Goal: Find contact information: Find contact information

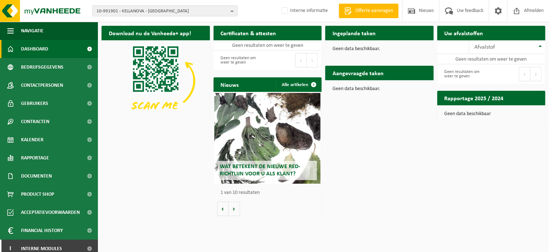
click at [127, 11] on span "10-991901 - KELLANOVA - [GEOGRAPHIC_DATA]" at bounding box center [161, 11] width 131 height 11
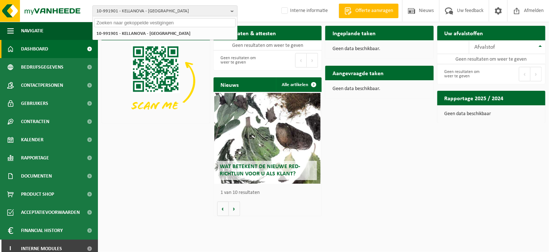
paste input "01-000129"
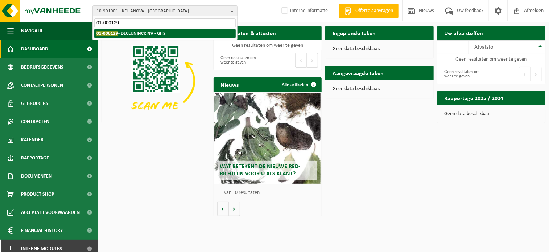
type input "01-000129"
click at [142, 35] on strong "01-000129 - DECEUNINCK NV - GITS" at bounding box center [130, 32] width 69 height 5
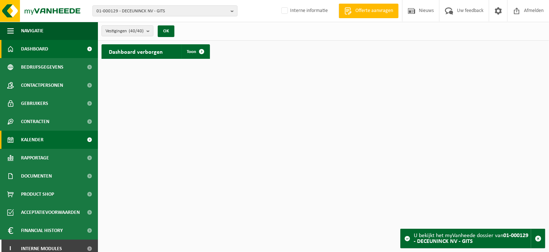
click at [45, 140] on link "Kalender" at bounding box center [49, 140] width 98 height 18
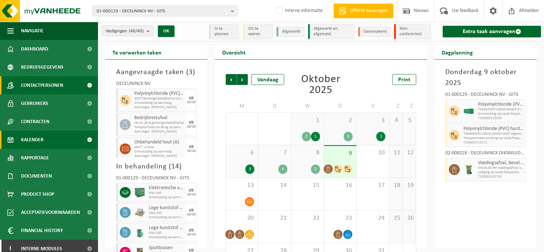
click at [44, 86] on span "Contactpersonen" at bounding box center [42, 85] width 42 height 18
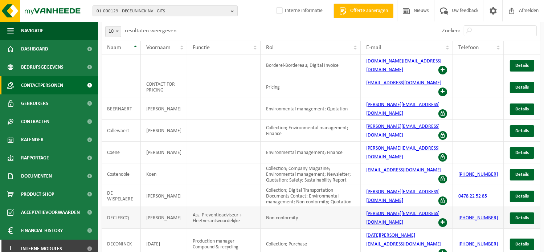
scroll to position [39, 0]
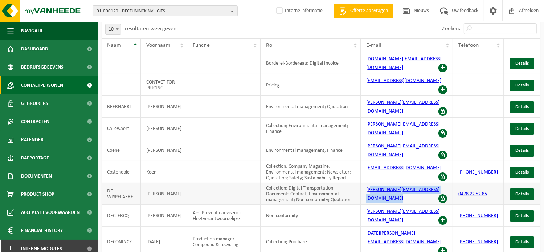
drag, startPoint x: 377, startPoint y: 173, endPoint x: 456, endPoint y: 170, distance: 78.4
click at [453, 183] on td "lorenzo.dewispelaere@deceuninck.com" at bounding box center [407, 194] width 92 height 22
click at [427, 183] on td "lorenzo.dewispelaere@deceuninck.com" at bounding box center [407, 194] width 92 height 22
drag, startPoint x: 457, startPoint y: 165, endPoint x: 370, endPoint y: 166, distance: 87.4
click at [370, 183] on td "lorenzo.dewispelaere@deceuninck.com" at bounding box center [407, 194] width 92 height 22
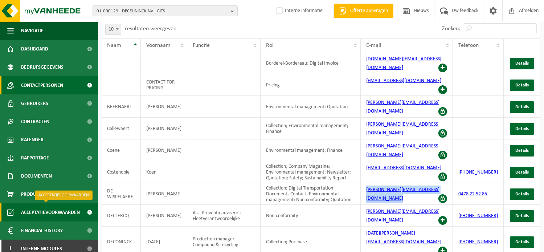
copy link "lorenzo.dewispelaere@deceuninck.com"
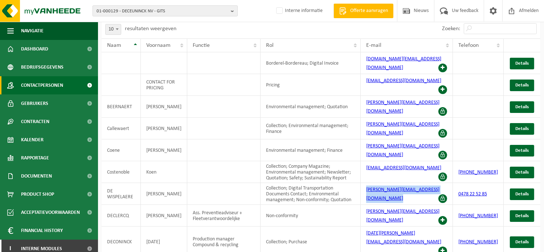
click at [114, 9] on span "01-000129 - DECEUNINCK NV - GITS" at bounding box center [161, 11] width 131 height 11
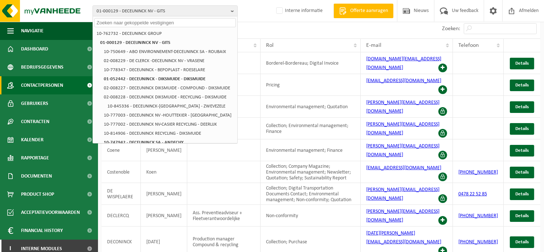
paste input "10-748222"
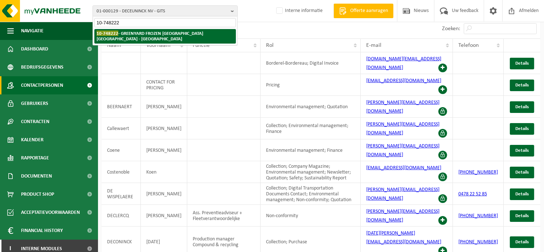
type input "10-748222"
click at [126, 35] on strong "10-748222 - GREENYARD FROZEN BELGIUM NV - WESTROZEBEKE" at bounding box center [149, 35] width 107 height 11
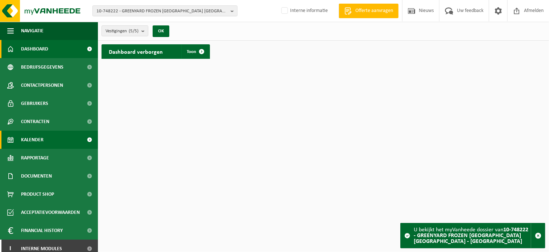
click at [46, 140] on link "Kalender" at bounding box center [49, 140] width 98 height 18
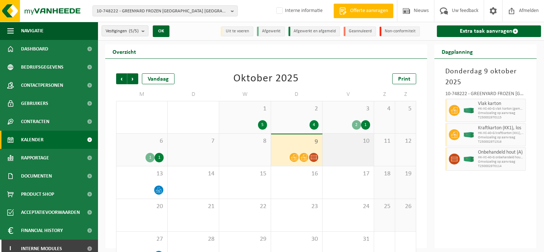
click at [342, 147] on div "10" at bounding box center [347, 149] width 51 height 32
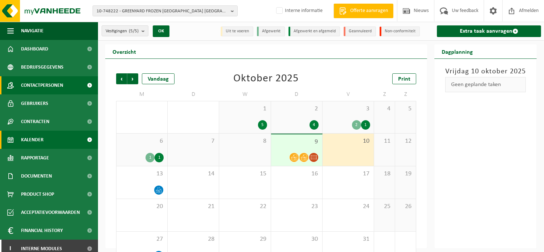
click at [57, 86] on span "Contactpersonen" at bounding box center [42, 85] width 42 height 18
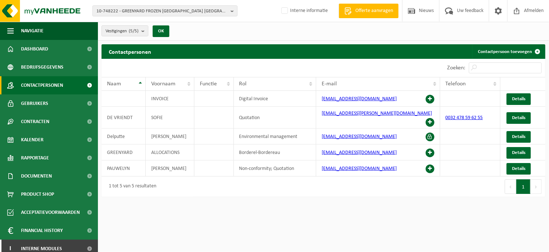
drag, startPoint x: 3, startPoint y: 133, endPoint x: 440, endPoint y: 212, distance: 444.2
click at [440, 213] on html "10-748222 - GREENYARD FROZEN [GEOGRAPHIC_DATA] [GEOGRAPHIC_DATA] - [GEOGRAPHIC_…" at bounding box center [274, 126] width 549 height 252
drag, startPoint x: 405, startPoint y: 130, endPoint x: 314, endPoint y: 131, distance: 90.7
click at [314, 131] on tr "Delputte Filip Environmental management [EMAIL_ADDRESS][DOMAIN_NAME] Details" at bounding box center [324, 136] width 444 height 16
copy tr "[EMAIL_ADDRESS][DOMAIN_NAME]"
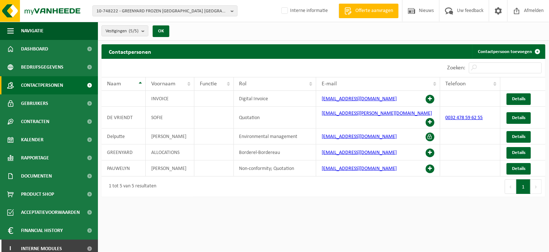
click at [188, 5] on div "10-748222 - GREENYARD FROZEN [GEOGRAPHIC_DATA] [GEOGRAPHIC_DATA] - [GEOGRAPHIC_…" at bounding box center [274, 11] width 549 height 22
click at [190, 11] on span "10-748222 - GREENYARD FROZEN [GEOGRAPHIC_DATA] [GEOGRAPHIC_DATA] - [GEOGRAPHIC_…" at bounding box center [161, 11] width 131 height 11
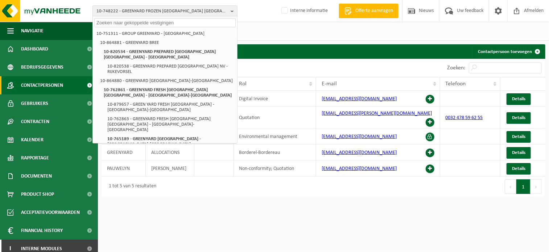
paste input "10-824173"
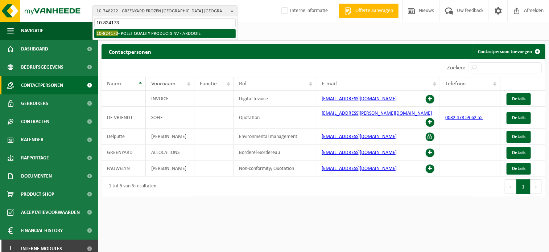
type input "10-824173"
click at [167, 36] on li "10-824173 - POLET QUALITY PRODUCTS NV - ARDOOIE" at bounding box center [164, 33] width 141 height 9
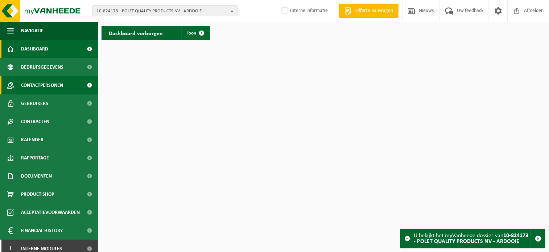
click at [35, 82] on span "Contactpersonen" at bounding box center [42, 85] width 42 height 18
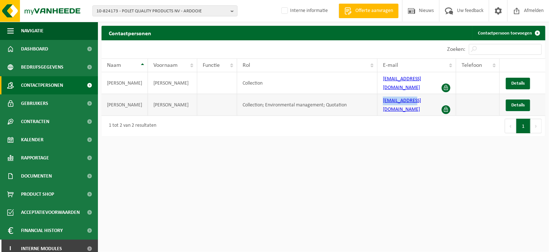
drag, startPoint x: 412, startPoint y: 95, endPoint x: 369, endPoint y: 95, distance: 43.5
click at [369, 95] on tr "DENOLF CHRISTIAAN Collection; Environmental management; Quotation tech@polet.be…" at bounding box center [324, 105] width 444 height 22
copy tr "tech@polet.be"
click at [126, 11] on span "10-824173 - POLET QUALITY PRODUCTS NV - ARDOOIE" at bounding box center [161, 11] width 131 height 11
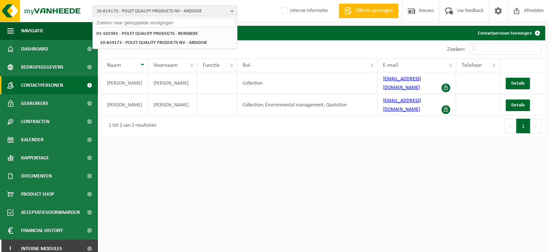
paste input "10-785012"
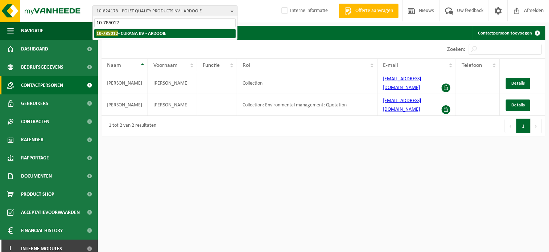
type input "10-785012"
click at [141, 34] on strong "10-785012 - CURANA BV - ARDOOIE" at bounding box center [131, 32] width 70 height 5
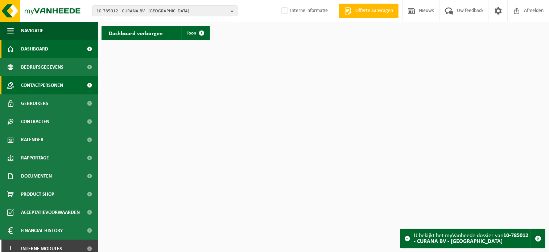
click at [54, 83] on span "Contactpersonen" at bounding box center [42, 85] width 42 height 18
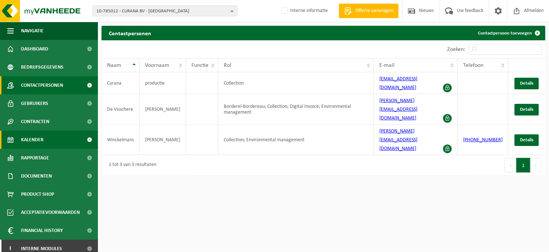
click at [41, 134] on span "Kalender" at bounding box center [32, 140] width 22 height 18
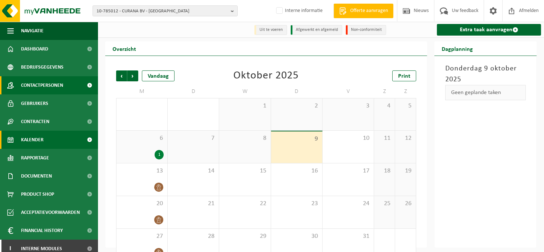
click at [38, 89] on span "Contactpersonen" at bounding box center [42, 85] width 42 height 18
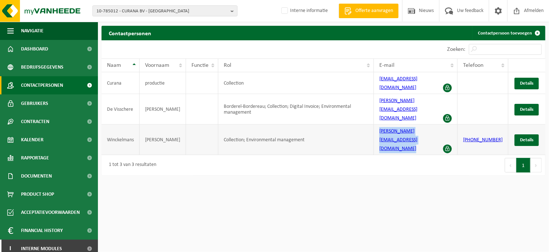
drag, startPoint x: 455, startPoint y: 111, endPoint x: 373, endPoint y: 106, distance: 81.8
click at [373, 124] on tr "Winckelmans [PERSON_NAME] Collection; Environmental management [PERSON_NAME][EM…" at bounding box center [324, 139] width 444 height 30
copy tr "[PERSON_NAME][EMAIL_ADDRESS][DOMAIN_NAME]"
click at [127, 8] on span "10-785012 - CURANA BV - ARDOOIE" at bounding box center [161, 11] width 131 height 11
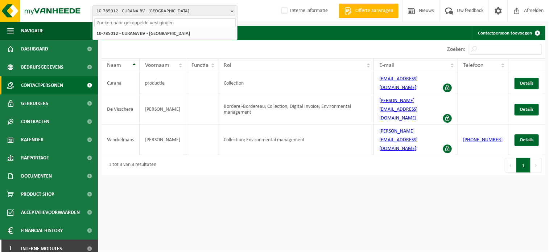
paste input "10-760950"
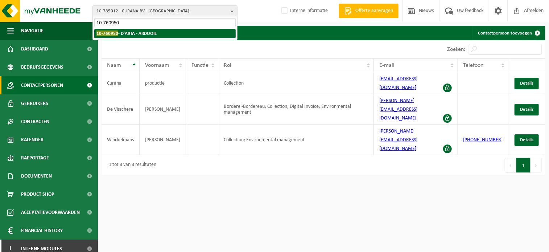
type input "10-760950"
drag, startPoint x: 142, startPoint y: 32, endPoint x: 107, endPoint y: 58, distance: 43.8
click at [143, 32] on strong "10-760950 - D'ARTA - ARDOOIE" at bounding box center [126, 32] width 60 height 5
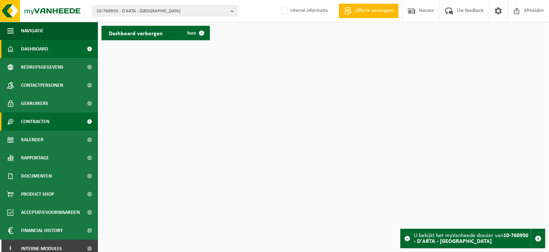
click at [42, 124] on span "Contracten" at bounding box center [35, 121] width 28 height 18
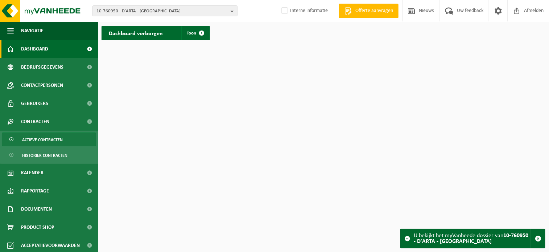
click at [44, 138] on span "Actieve contracten" at bounding box center [42, 140] width 41 height 14
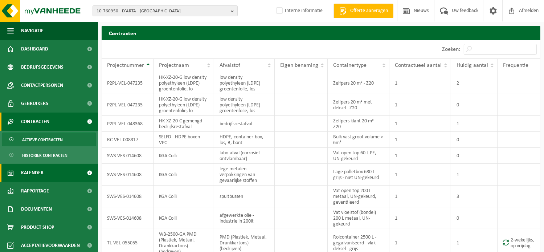
click at [35, 169] on span "Kalender" at bounding box center [32, 173] width 22 height 18
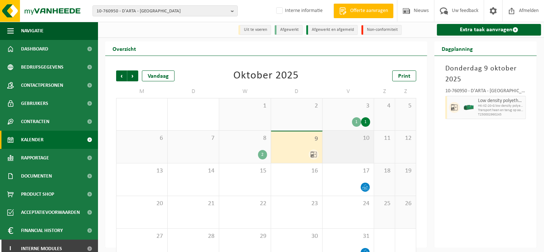
click at [362, 144] on div "10" at bounding box center [347, 147] width 51 height 32
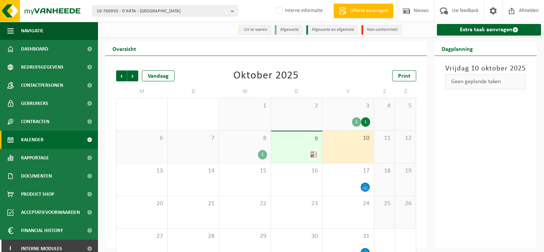
click at [306, 151] on div at bounding box center [297, 154] width 44 height 10
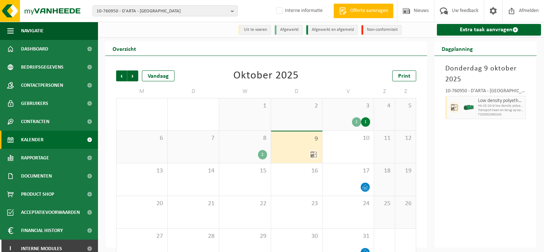
click at [461, 111] on div at bounding box center [468, 107] width 15 height 23
click at [490, 108] on span "HK-XZ-20-G low density polyethyleen (LDPE) groentenfolie, lo" at bounding box center [501, 106] width 46 height 4
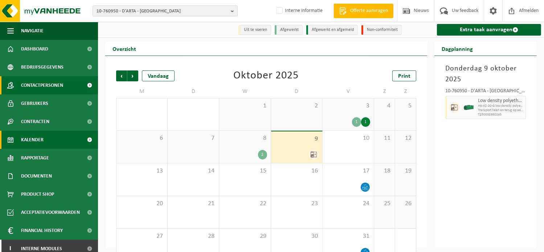
click at [48, 89] on span "Contactpersonen" at bounding box center [42, 85] width 42 height 18
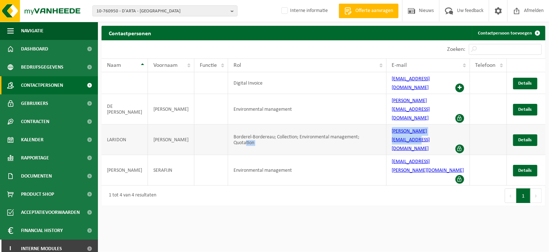
drag, startPoint x: 446, startPoint y: 115, endPoint x: 359, endPoint y: 112, distance: 86.7
click at [359, 124] on tr "[PERSON_NAME]; Collection; Environmental management; Quotation [PERSON_NAME][EM…" at bounding box center [324, 139] width 444 height 30
click at [444, 155] on td "[EMAIL_ADDRESS][PERSON_NAME][DOMAIN_NAME]" at bounding box center [428, 170] width 83 height 30
drag, startPoint x: 448, startPoint y: 114, endPoint x: 387, endPoint y: 114, distance: 60.9
click at [387, 124] on td "[PERSON_NAME][EMAIL_ADDRESS][DOMAIN_NAME]" at bounding box center [428, 139] width 83 height 30
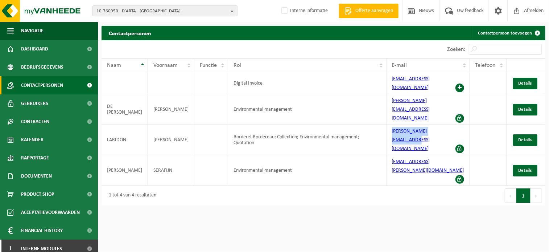
copy link "[PERSON_NAME][EMAIL_ADDRESS][DOMAIN_NAME]"
